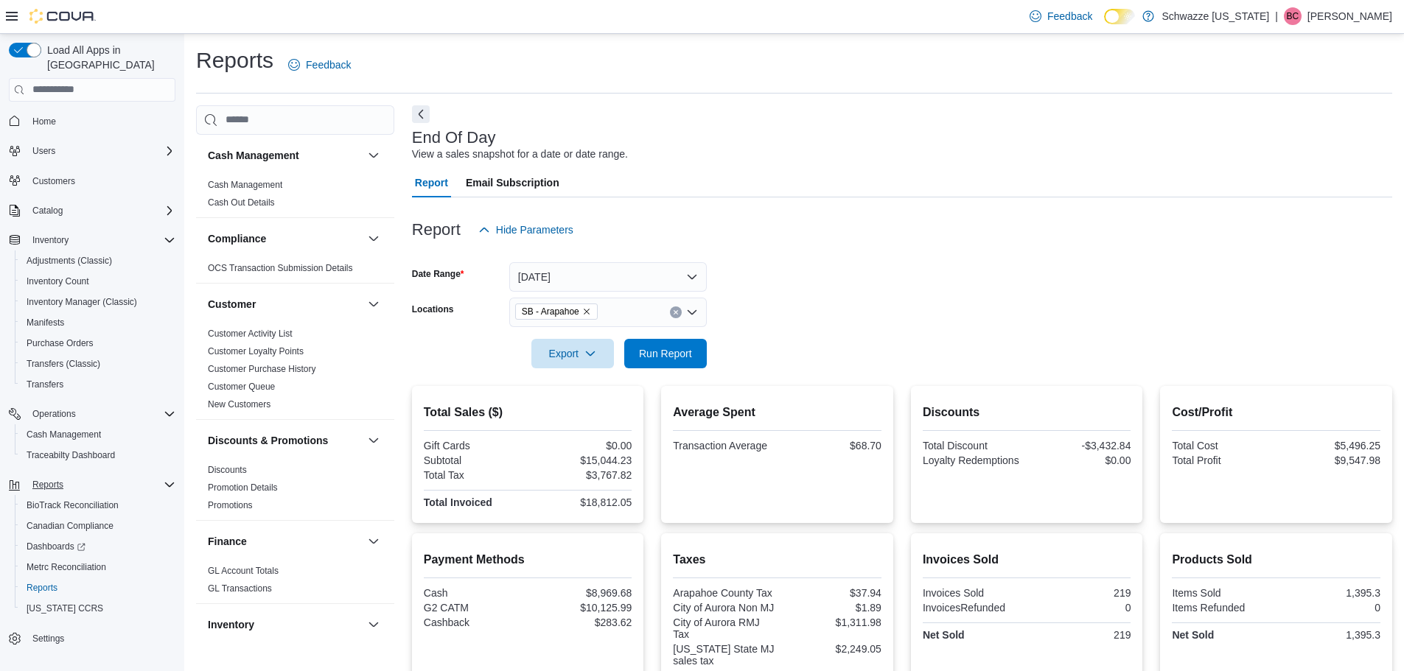
scroll to position [61, 0]
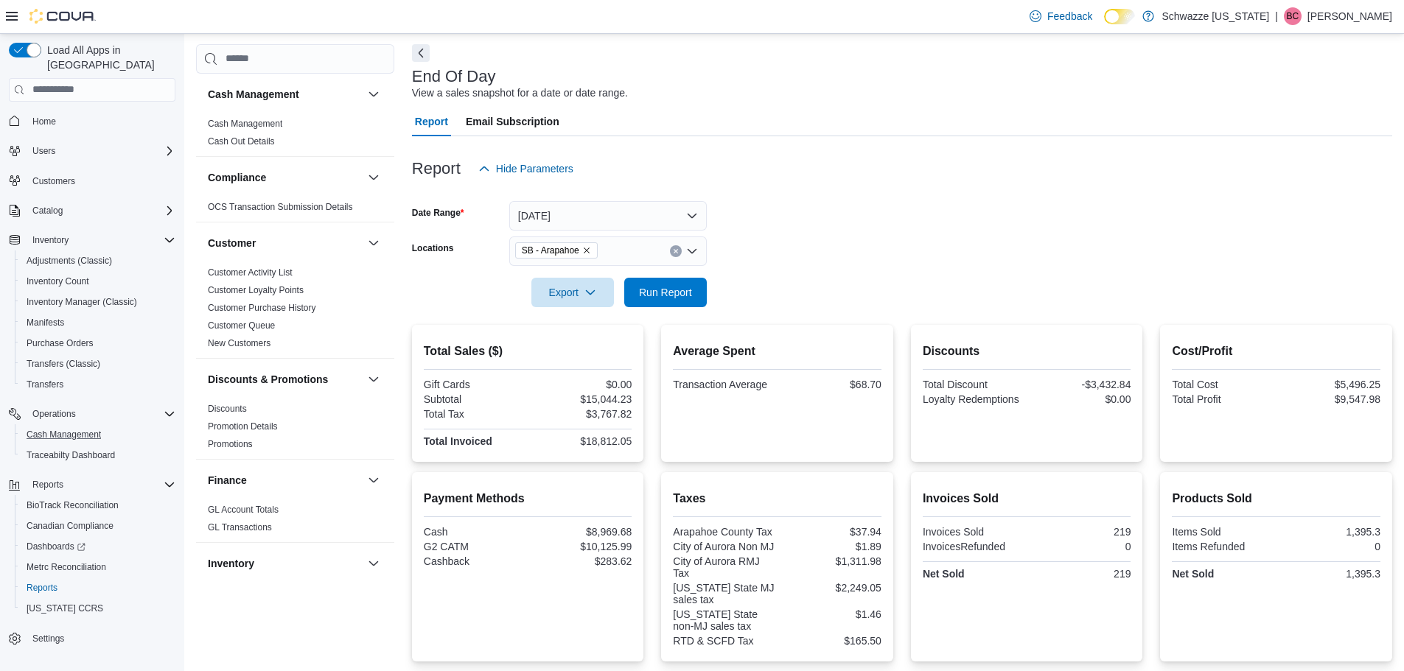
click at [73, 424] on button "Cash Management" at bounding box center [98, 434] width 167 height 21
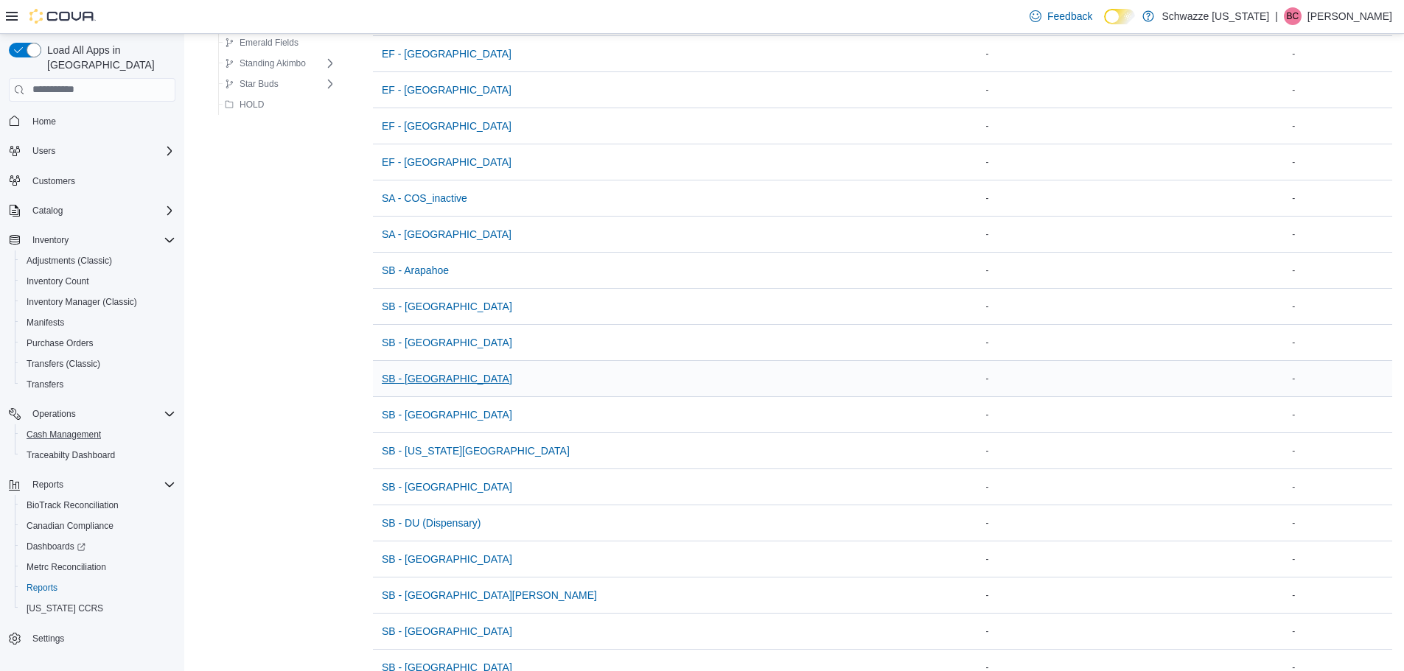
scroll to position [221, 0]
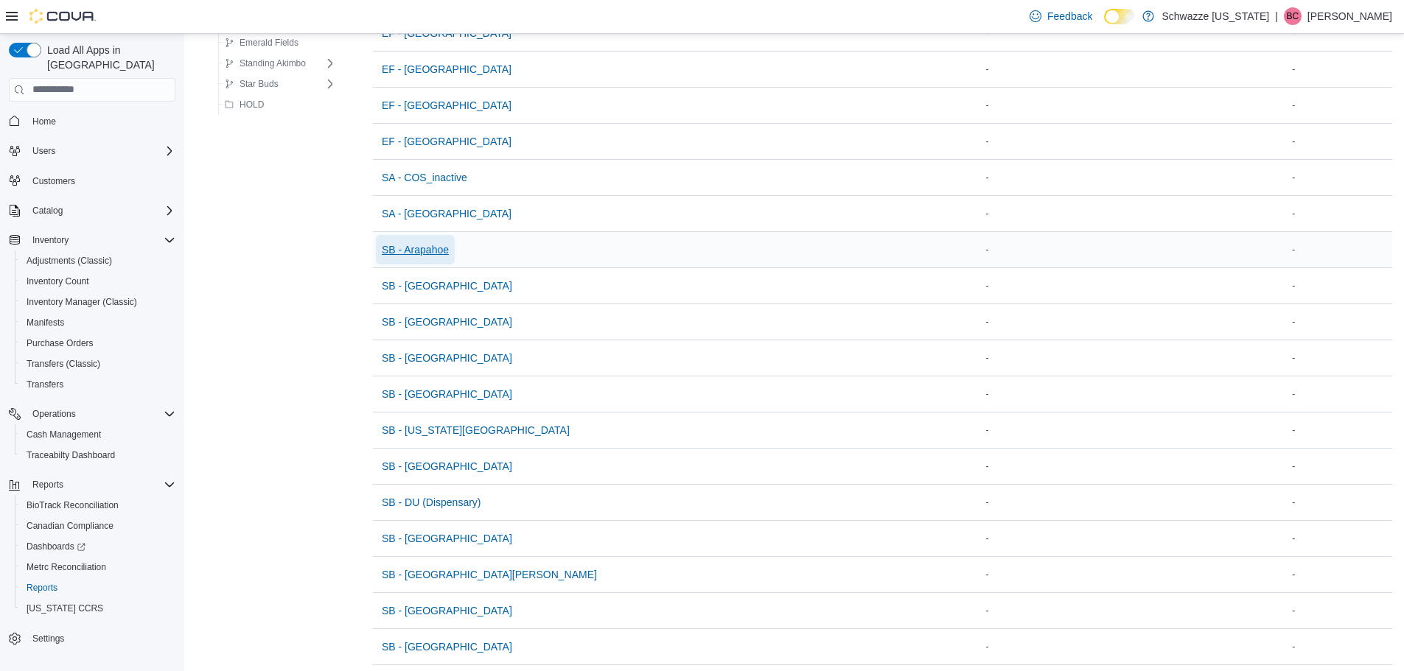
click at [437, 247] on span "SB - Arapahoe" at bounding box center [415, 249] width 67 height 15
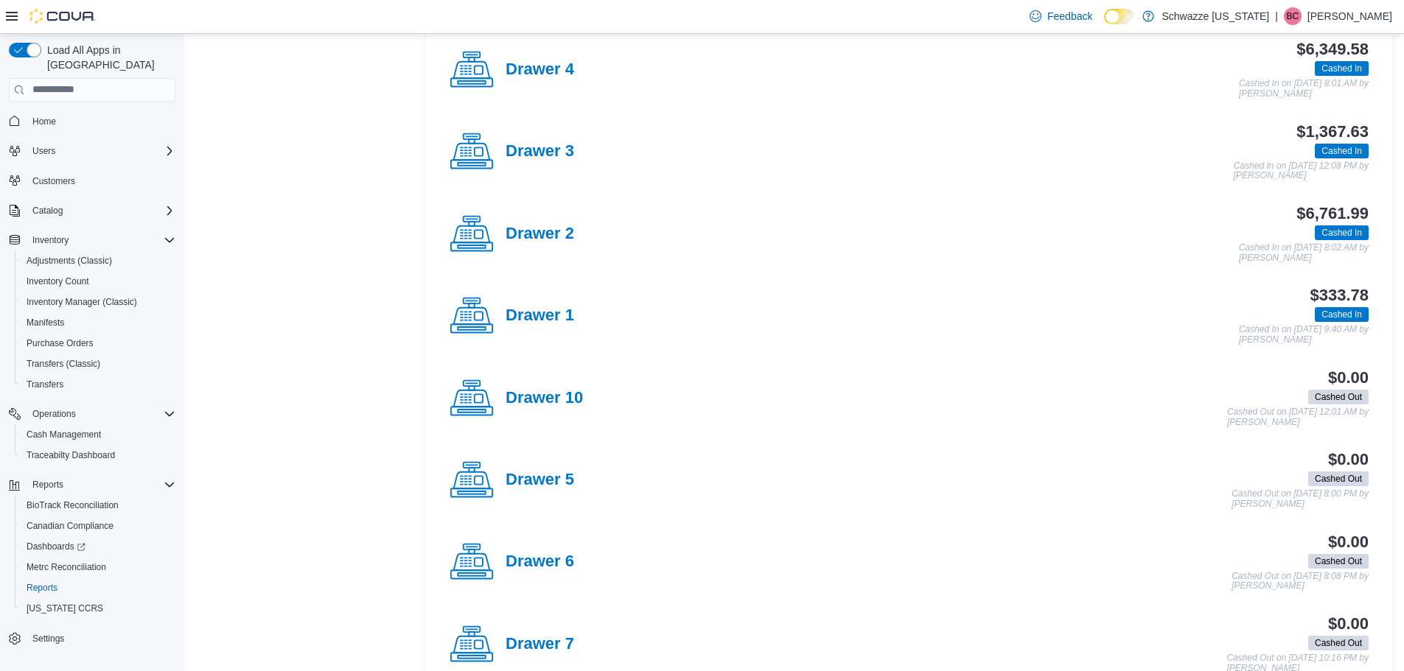
scroll to position [663, 0]
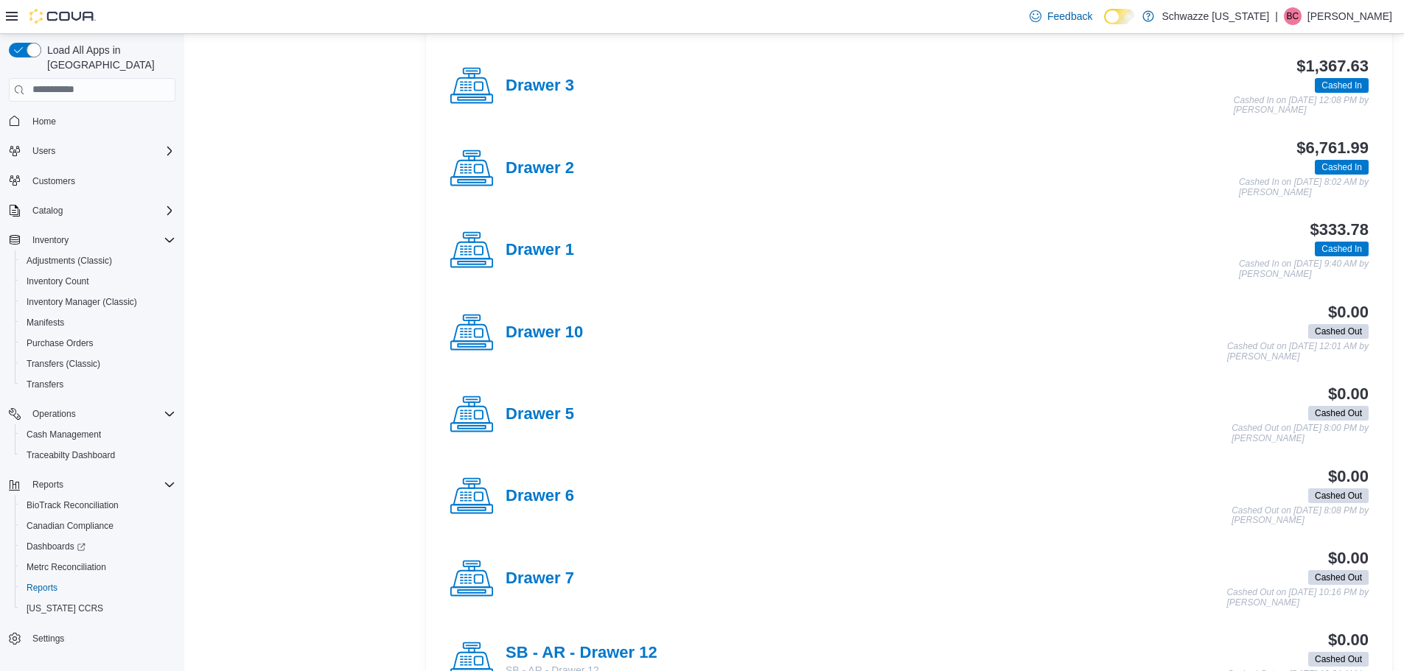
click at [576, 584] on div "$0.00 Cashed Out Cashed Out on [DATE] 10:16 PM by [PERSON_NAME]" at bounding box center [971, 579] width 794 height 58
click at [547, 572] on h4 "Drawer 7" at bounding box center [539, 579] width 69 height 19
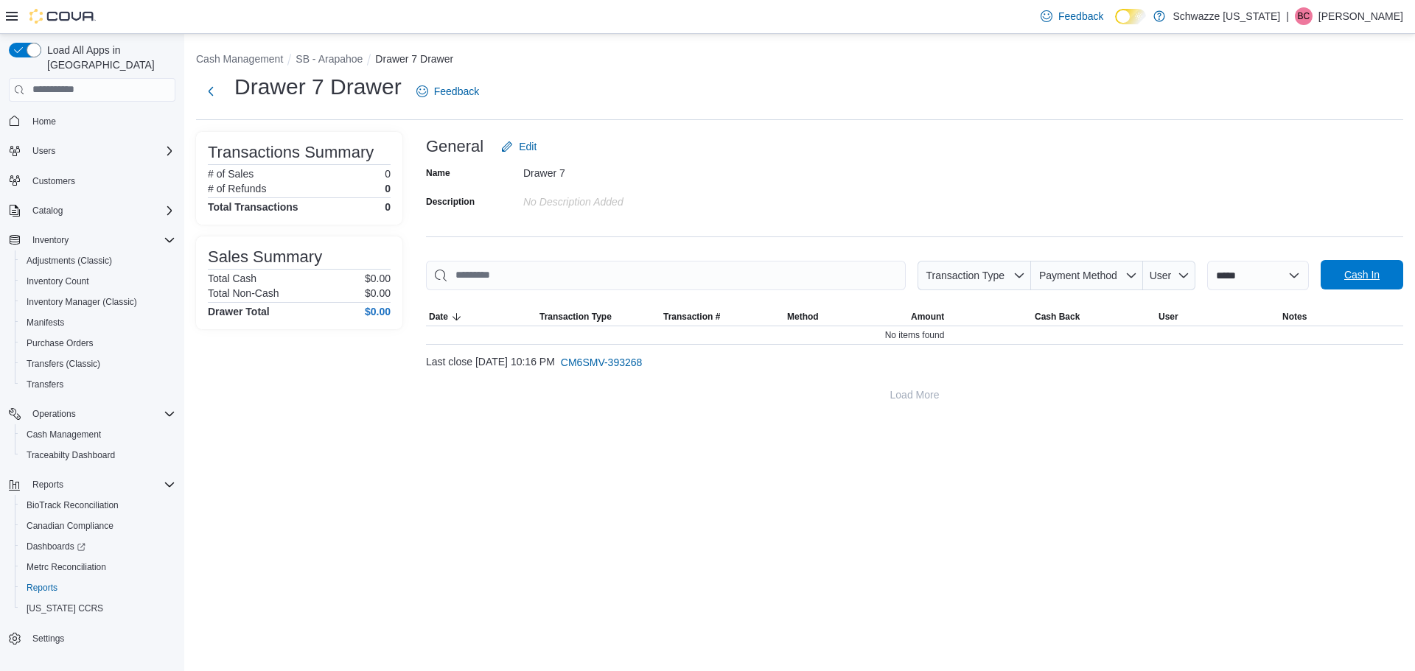
click at [1341, 270] on span "Cash In" at bounding box center [1361, 274] width 65 height 29
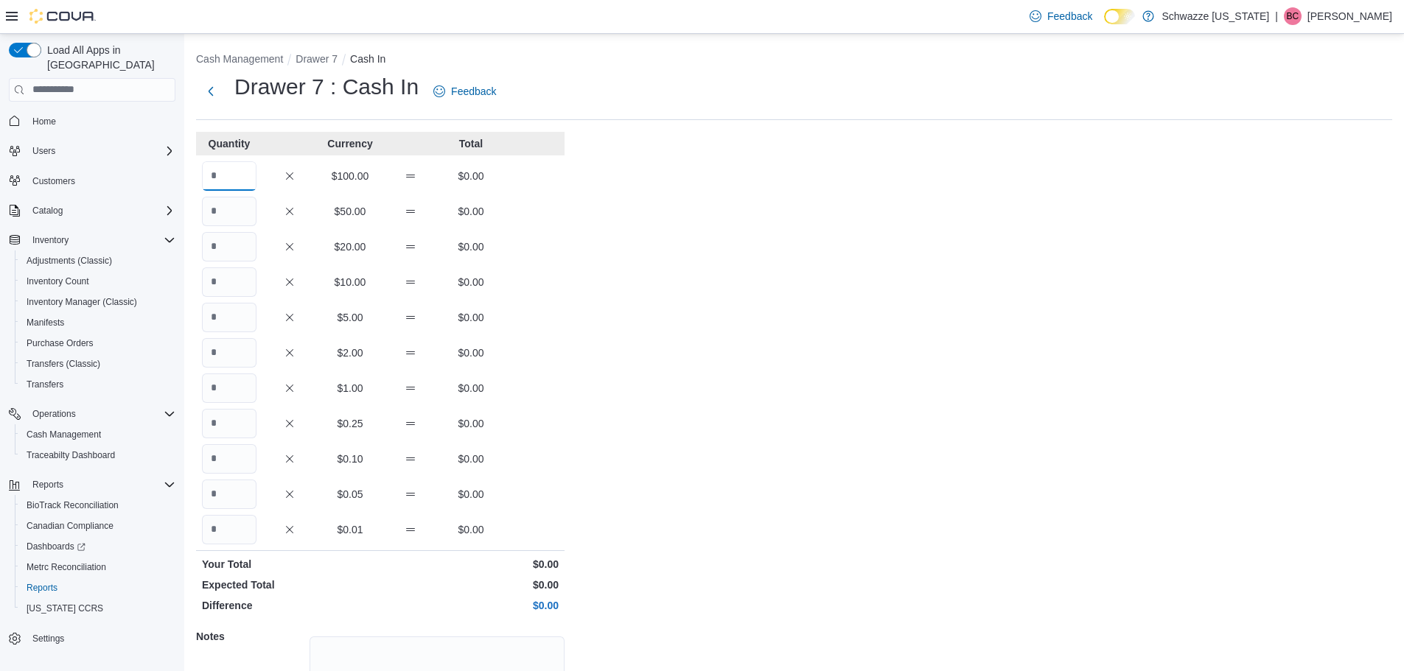
click at [223, 178] on input "Quantity" at bounding box center [229, 175] width 55 height 29
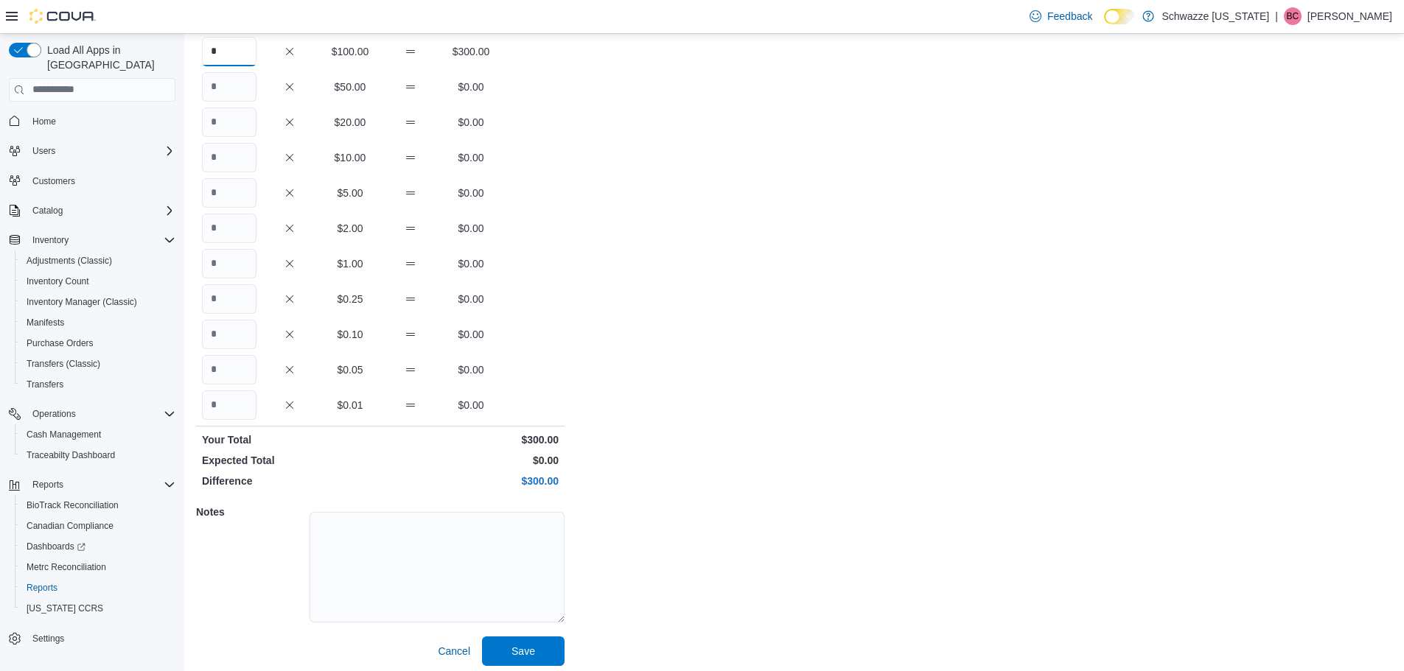
scroll to position [131, 0]
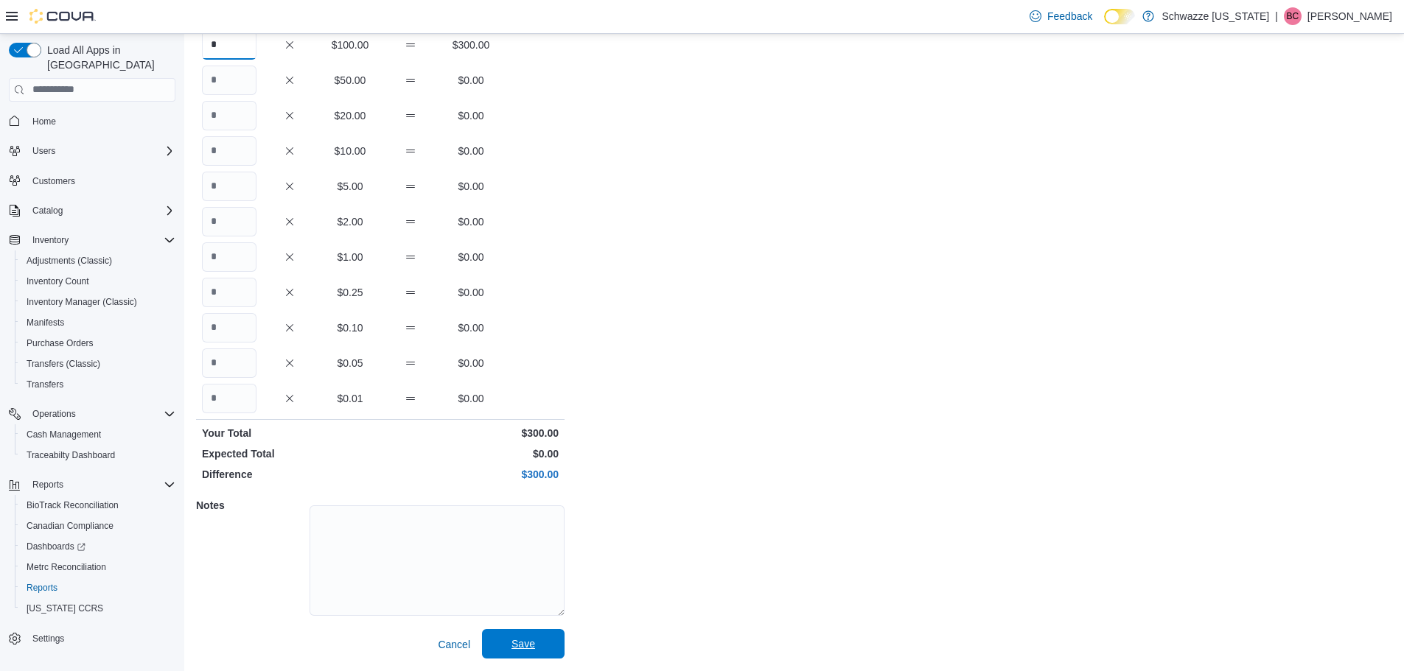
type input "*"
click at [551, 654] on span "Save" at bounding box center [523, 643] width 65 height 29
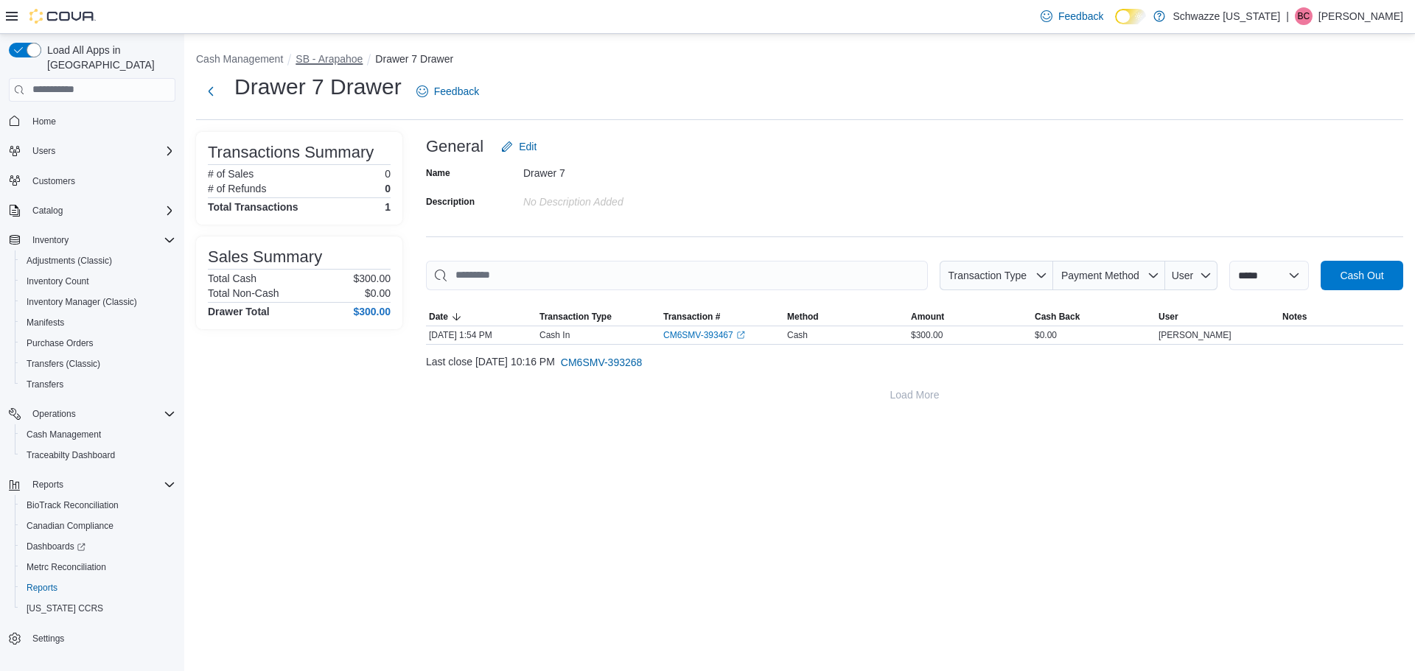
click at [323, 57] on button "SB - Arapahoe" at bounding box center [328, 59] width 67 height 12
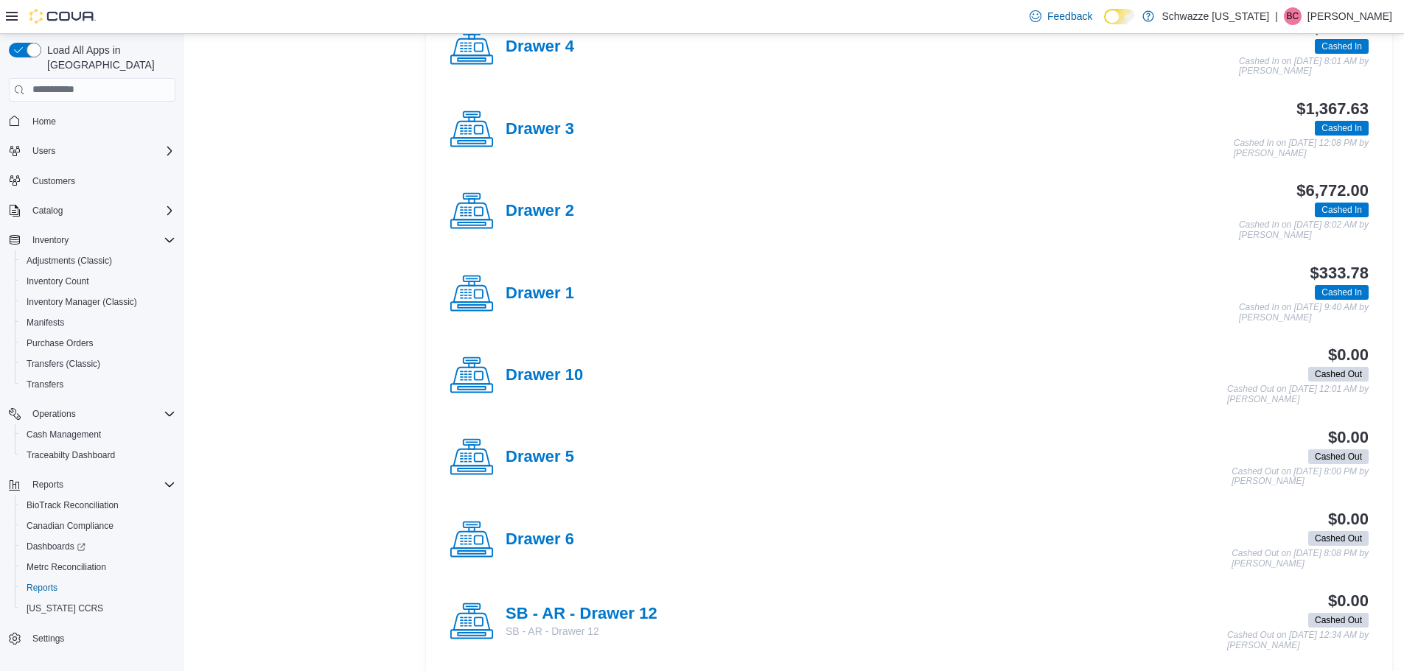
scroll to position [737, 0]
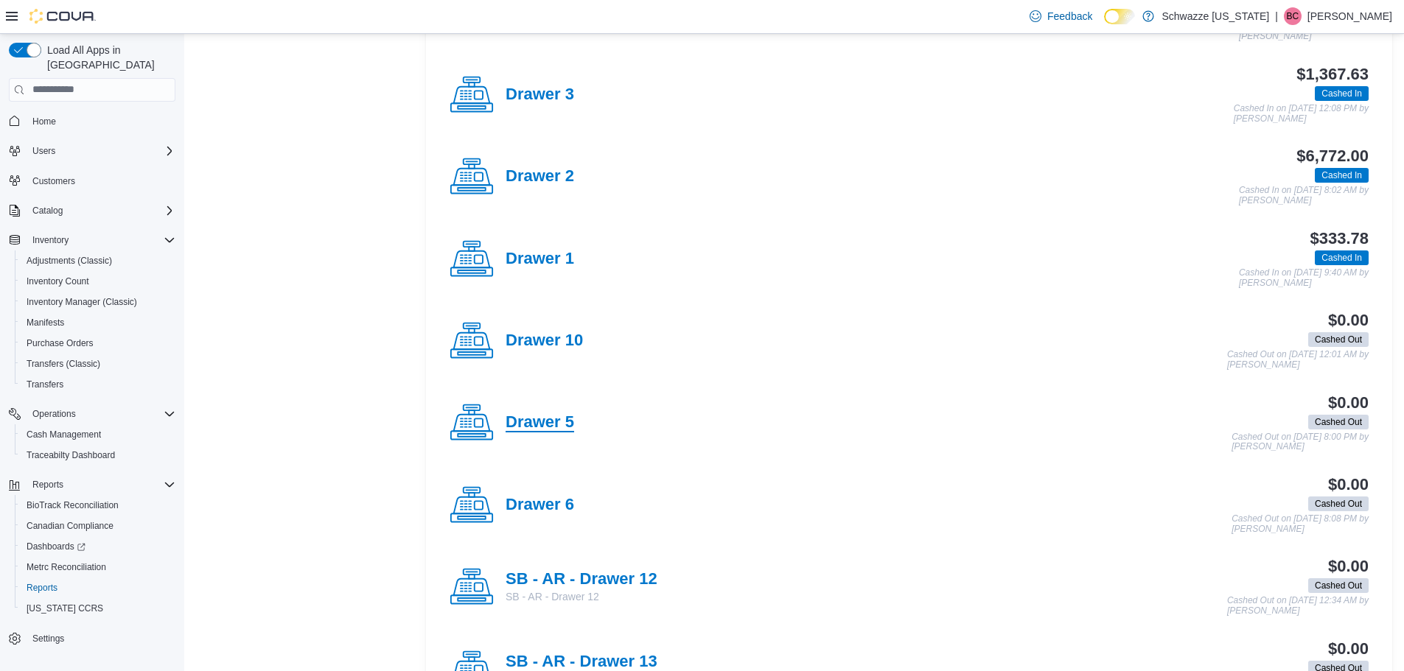
click at [563, 424] on h4 "Drawer 5" at bounding box center [539, 422] width 69 height 19
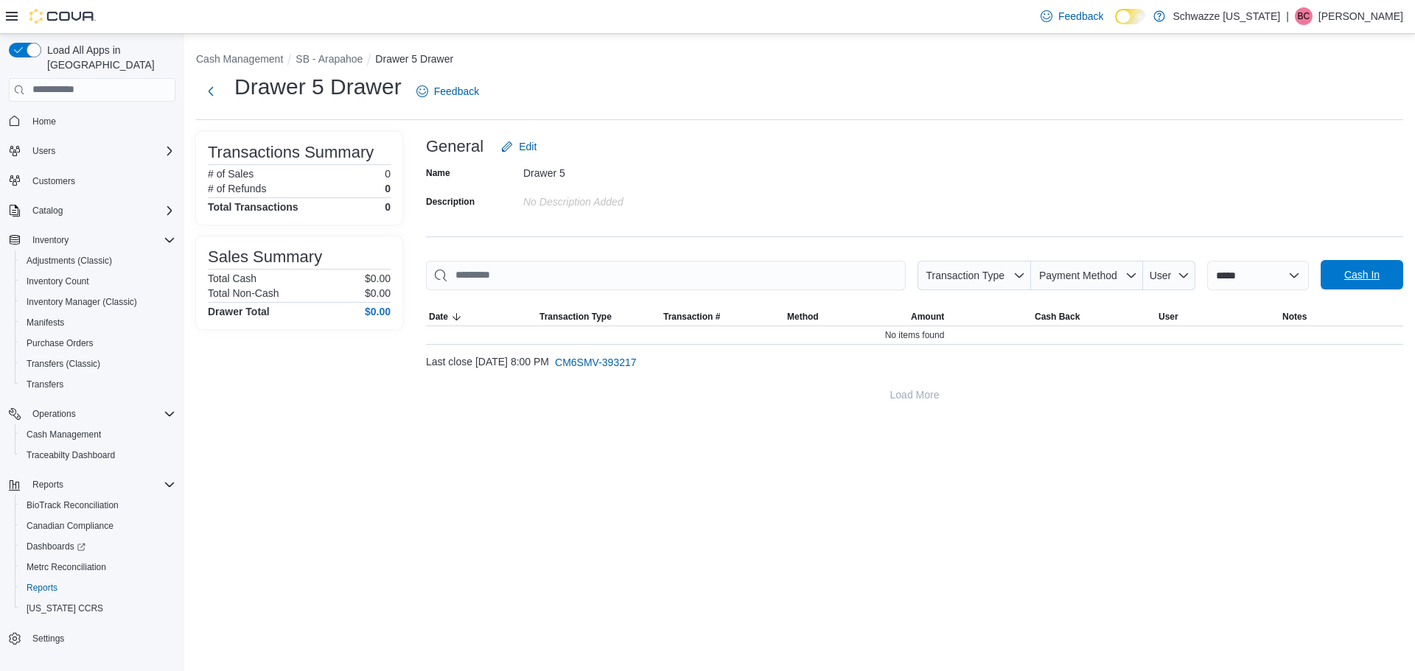
click at [1359, 279] on span "Cash In" at bounding box center [1361, 274] width 35 height 15
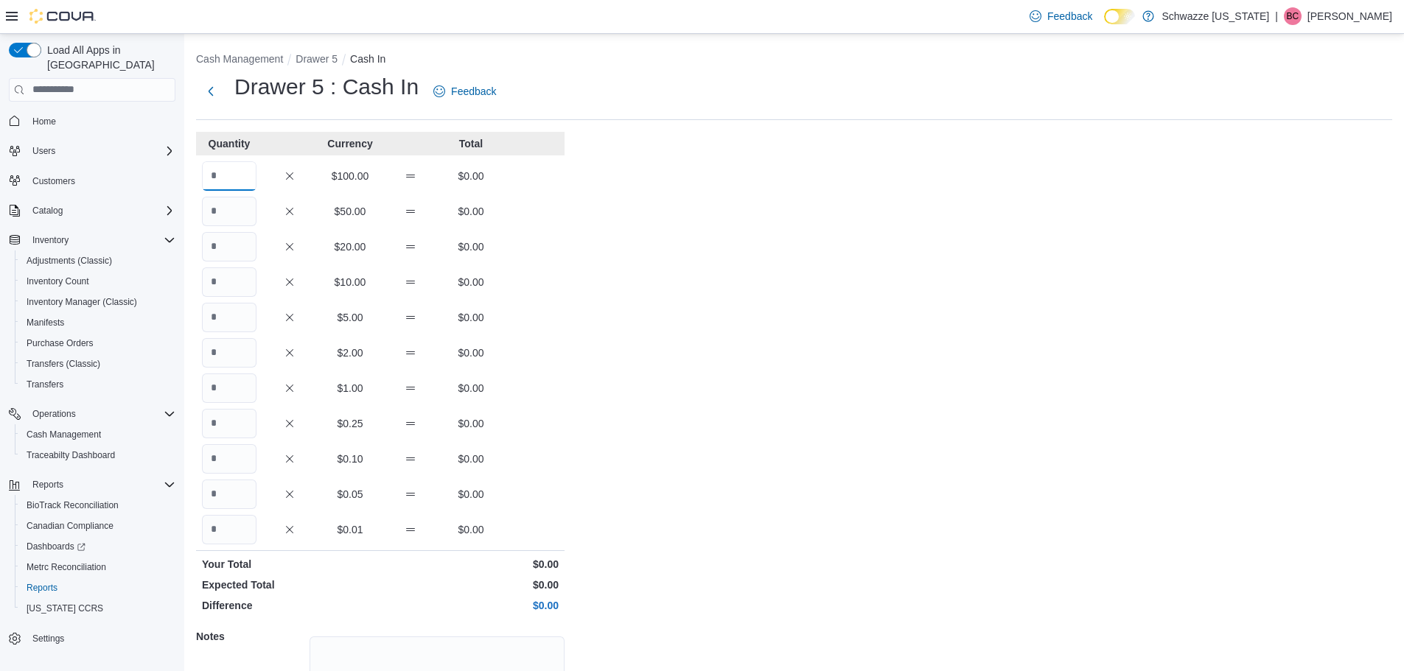
click at [228, 169] on input "Quantity" at bounding box center [229, 175] width 55 height 29
type input "*"
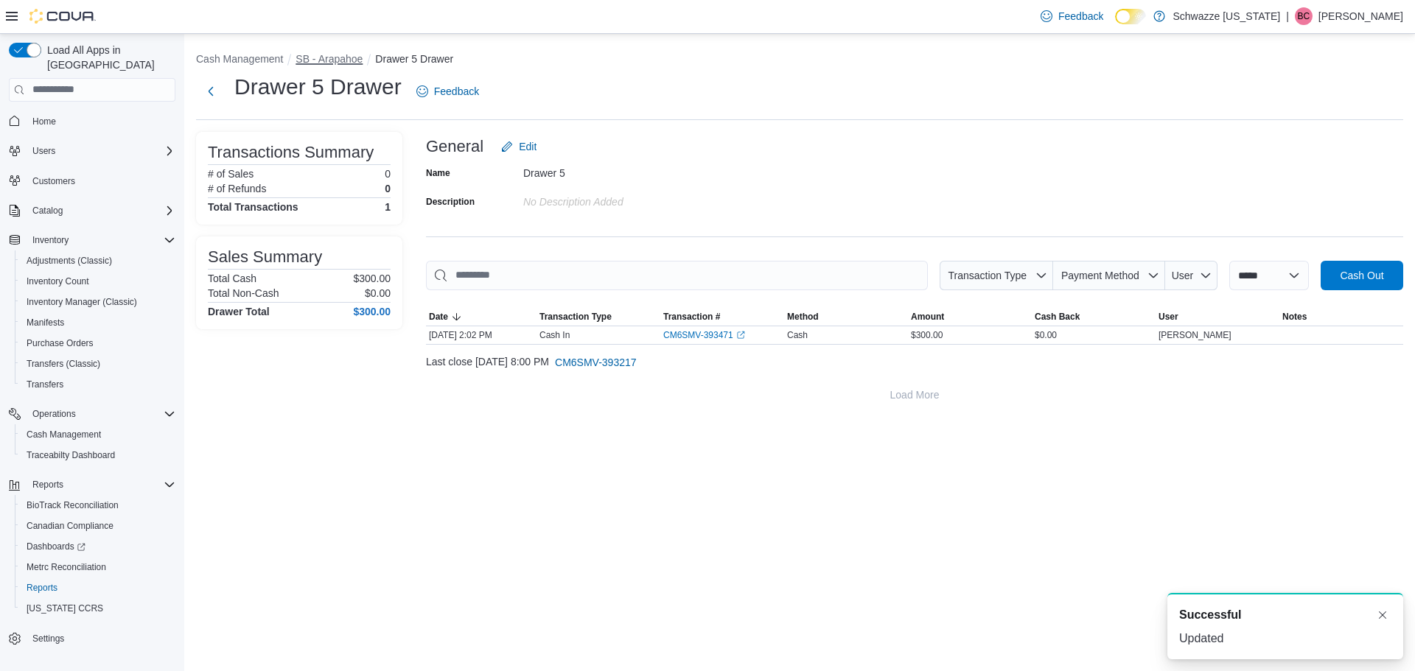
click at [337, 62] on button "SB - Arapahoe" at bounding box center [328, 59] width 67 height 12
